Goal: Task Accomplishment & Management: Manage account settings

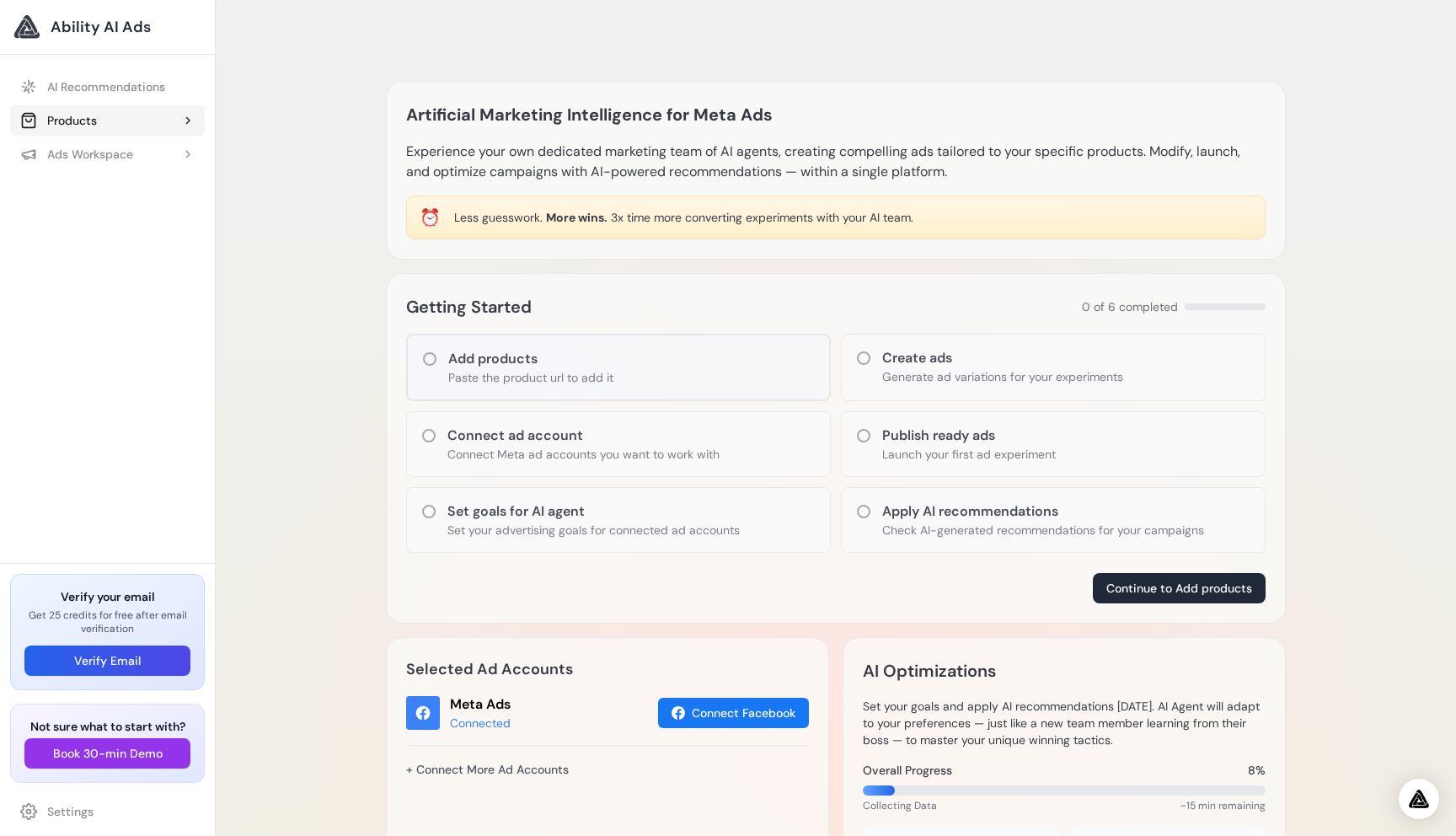
click at [127, 119] on button "Products" at bounding box center [106, 120] width 194 height 30
click at [126, 197] on div "Ads Workspace" at bounding box center [77, 190] width 113 height 17
click at [64, 809] on link "Settings" at bounding box center [106, 811] width 194 height 30
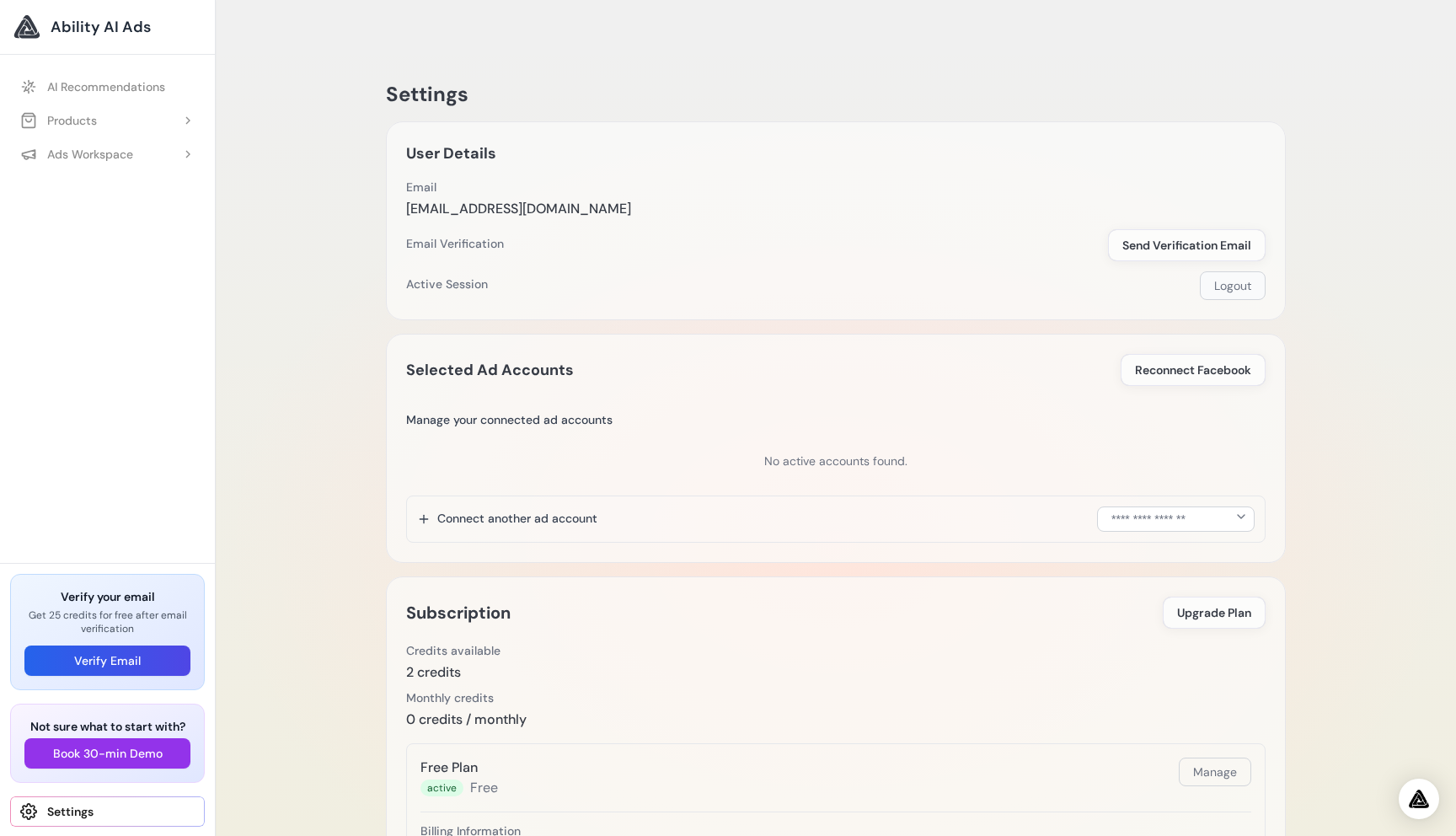
click at [1230, 272] on button "Logout" at bounding box center [1232, 285] width 65 height 28
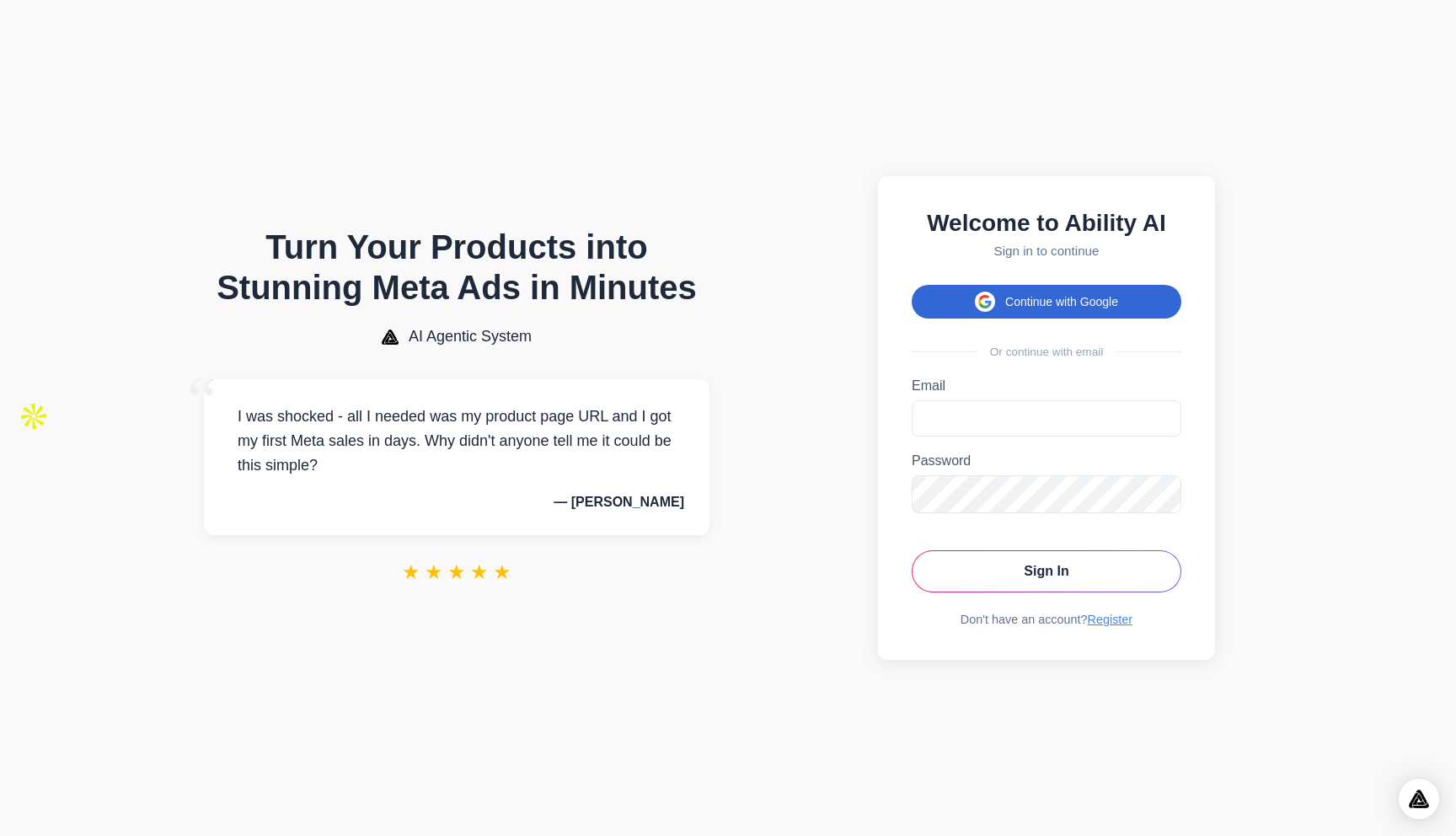
click at [993, 294] on button "Continue with Google" at bounding box center [1047, 302] width 270 height 34
